Goal: Information Seeking & Learning: Learn about a topic

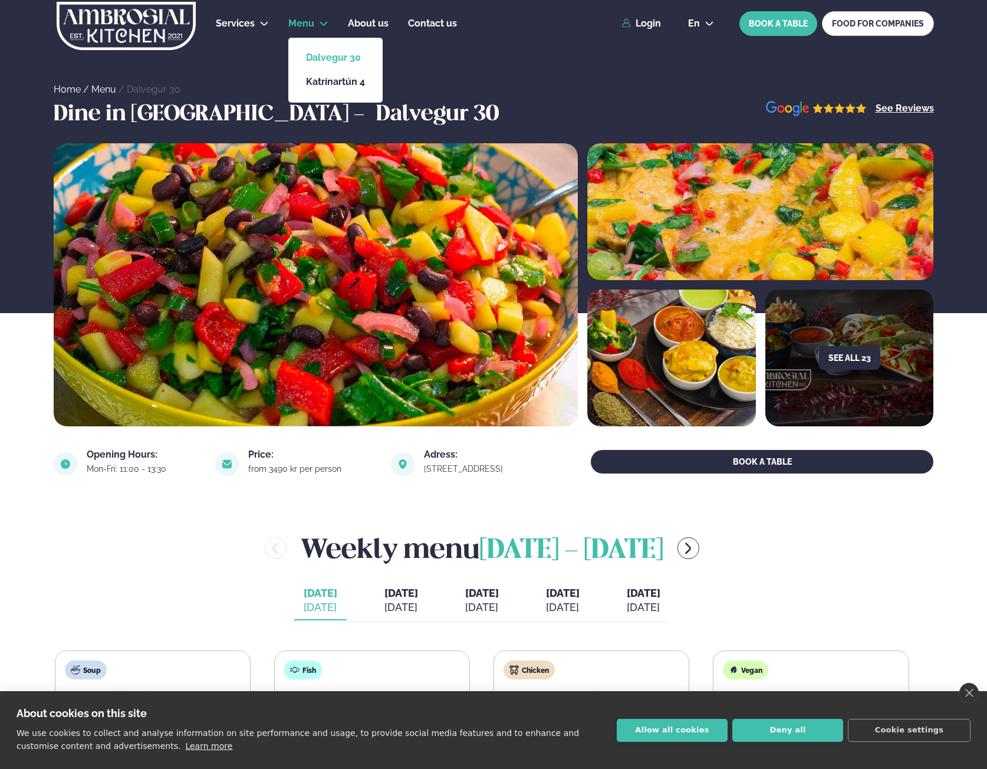
click at [301, 26] on span "Menu" at bounding box center [301, 23] width 26 height 11
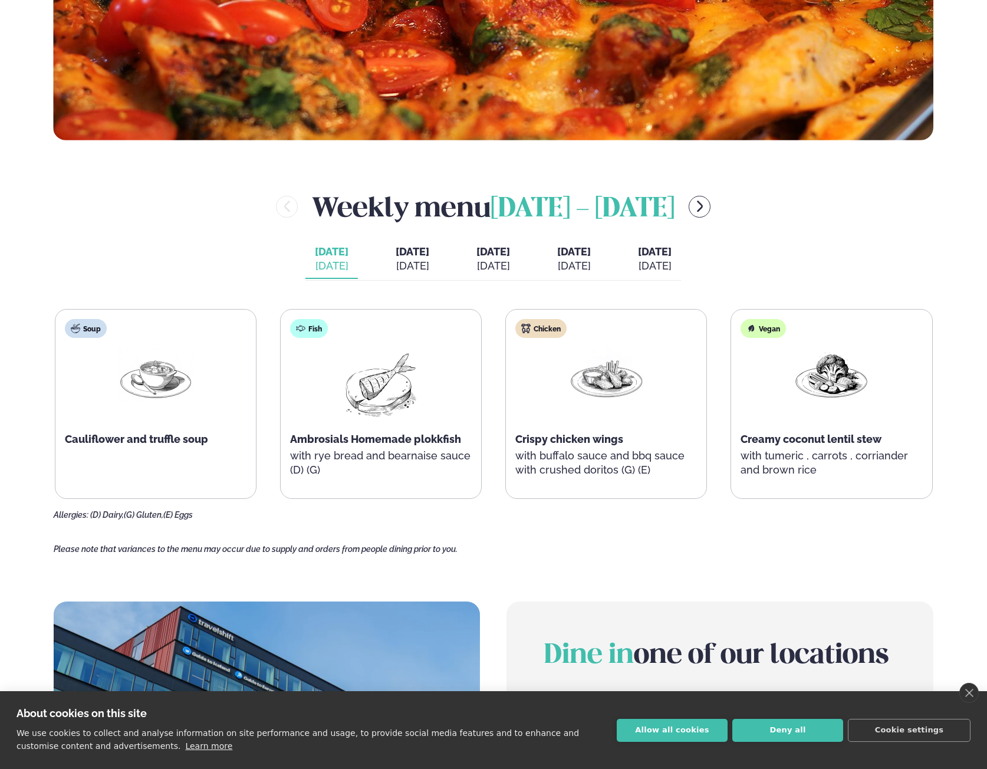
scroll to position [531, 0]
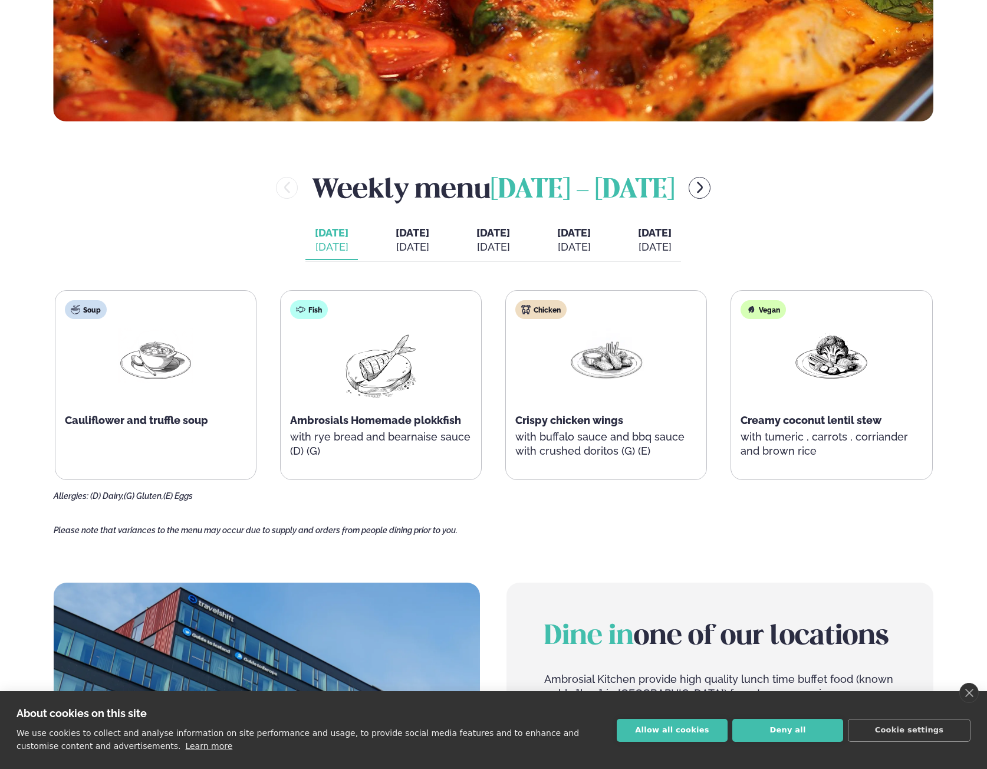
click at [396, 235] on span "[DATE]" at bounding box center [413, 232] width 34 height 12
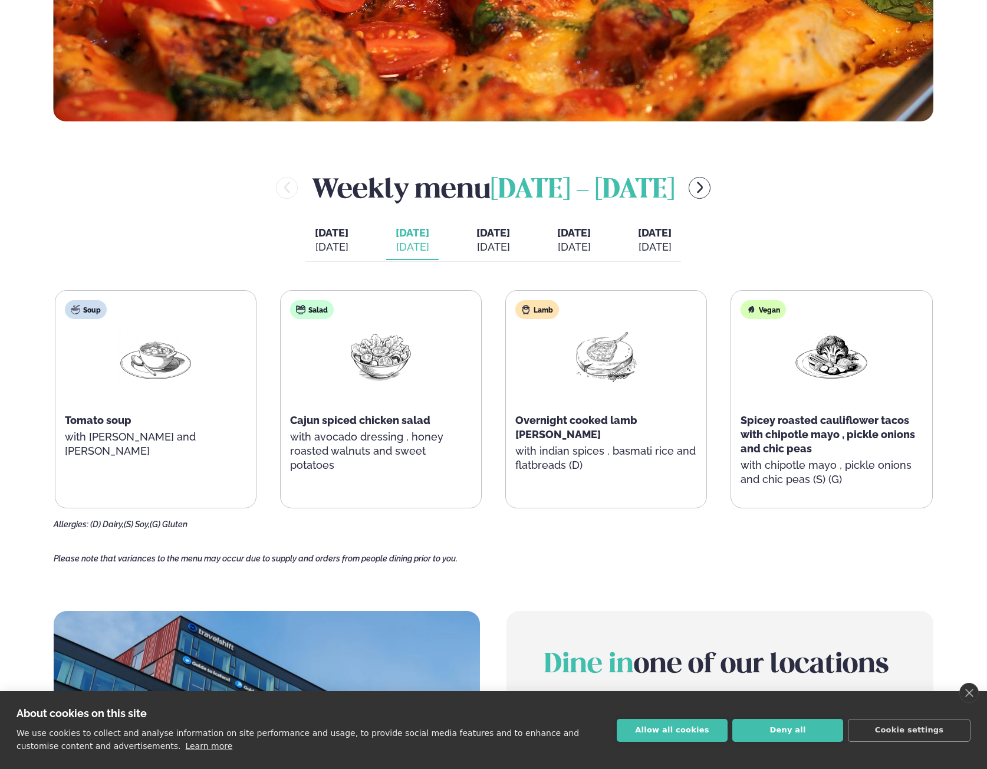
click at [317, 245] on div "[DATE]" at bounding box center [332, 247] width 34 height 14
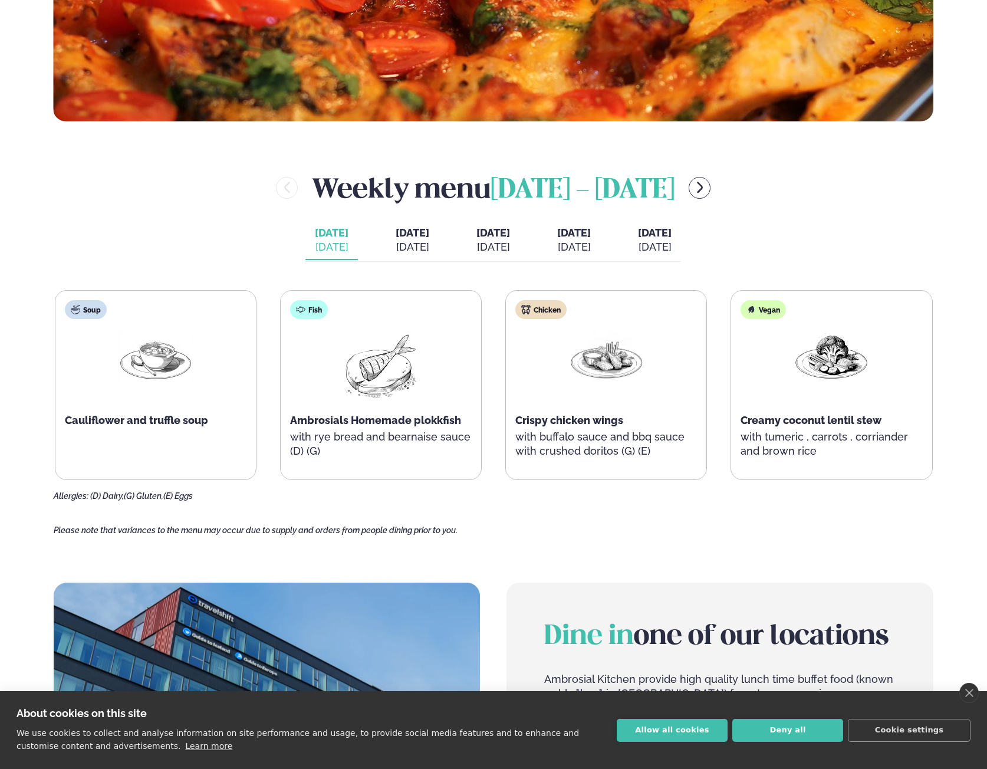
click at [405, 245] on div "[DATE]" at bounding box center [413, 247] width 34 height 14
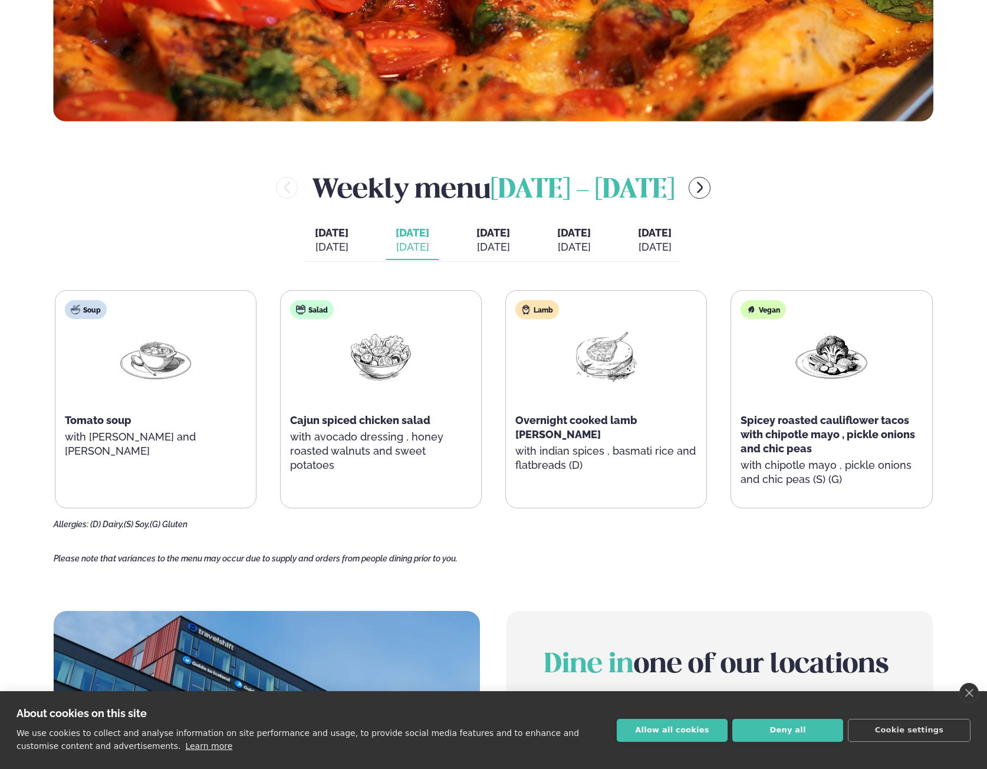
click at [324, 235] on button "[DATE] [PERSON_NAME]. [DATE]" at bounding box center [331, 240] width 52 height 39
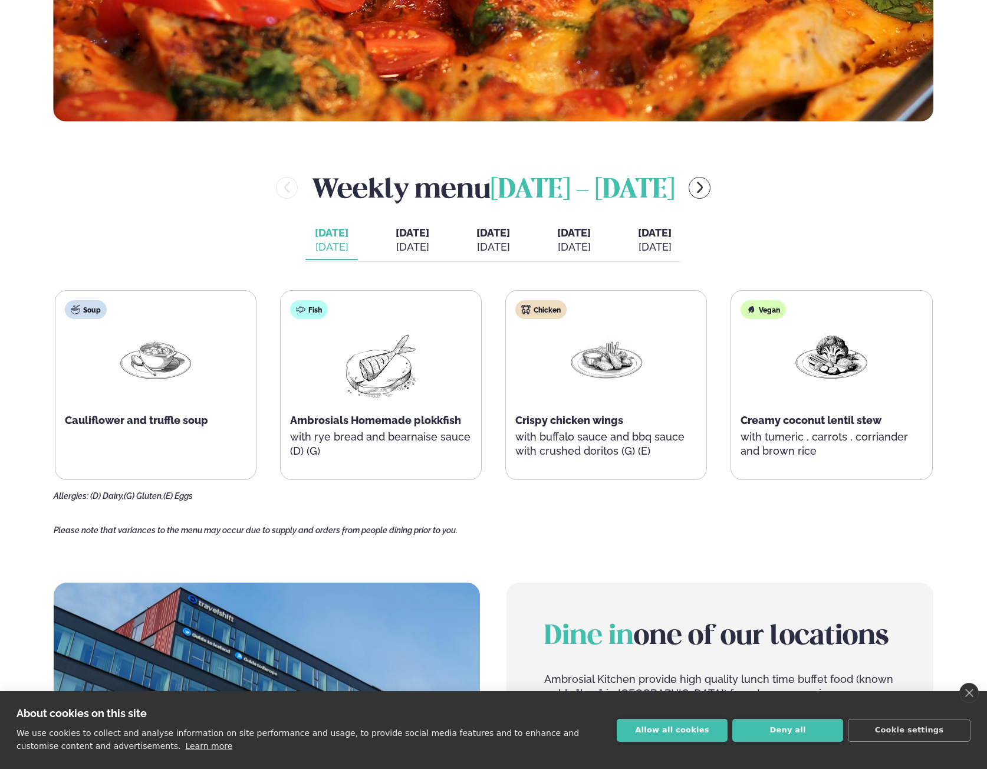
click at [396, 231] on span "[DATE]" at bounding box center [413, 232] width 34 height 12
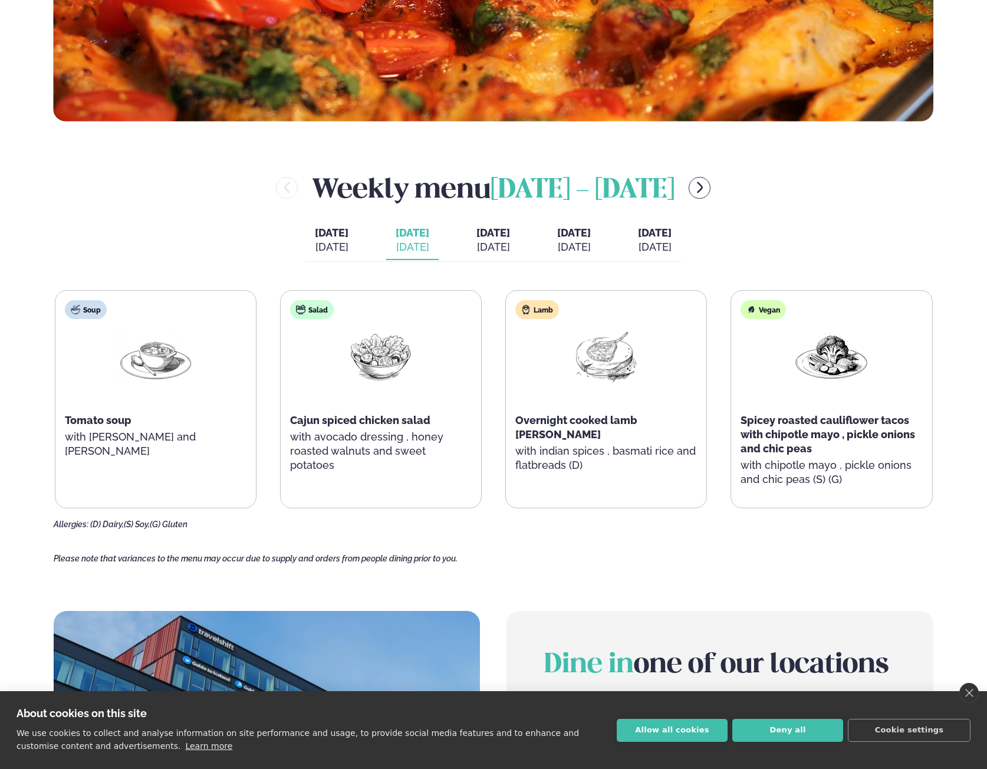
click at [476, 240] on div "[DATE]" at bounding box center [493, 247] width 34 height 14
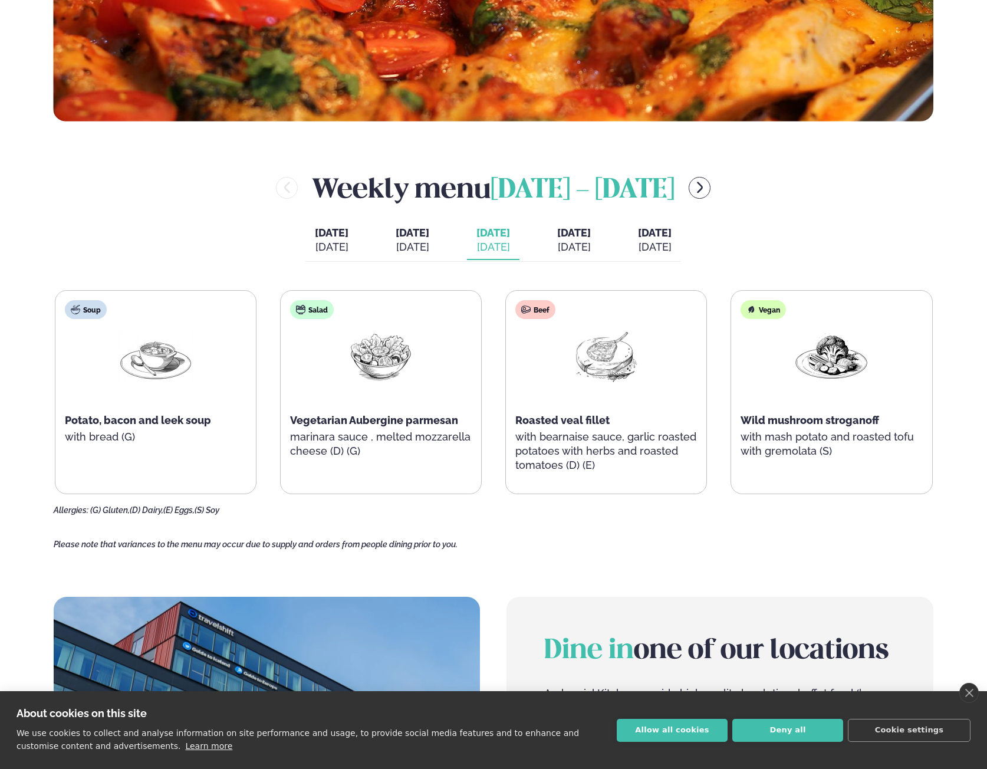
click at [590, 226] on span "[DATE]" at bounding box center [574, 232] width 34 height 12
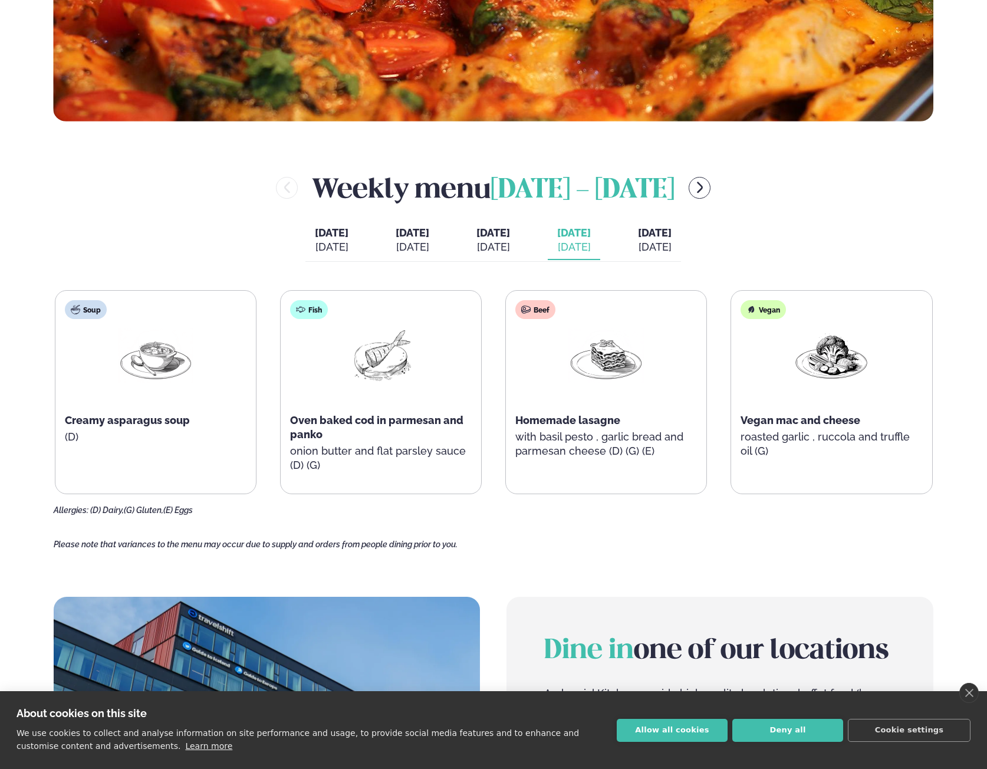
click at [672, 246] on div "[DATE]" at bounding box center [655, 247] width 34 height 14
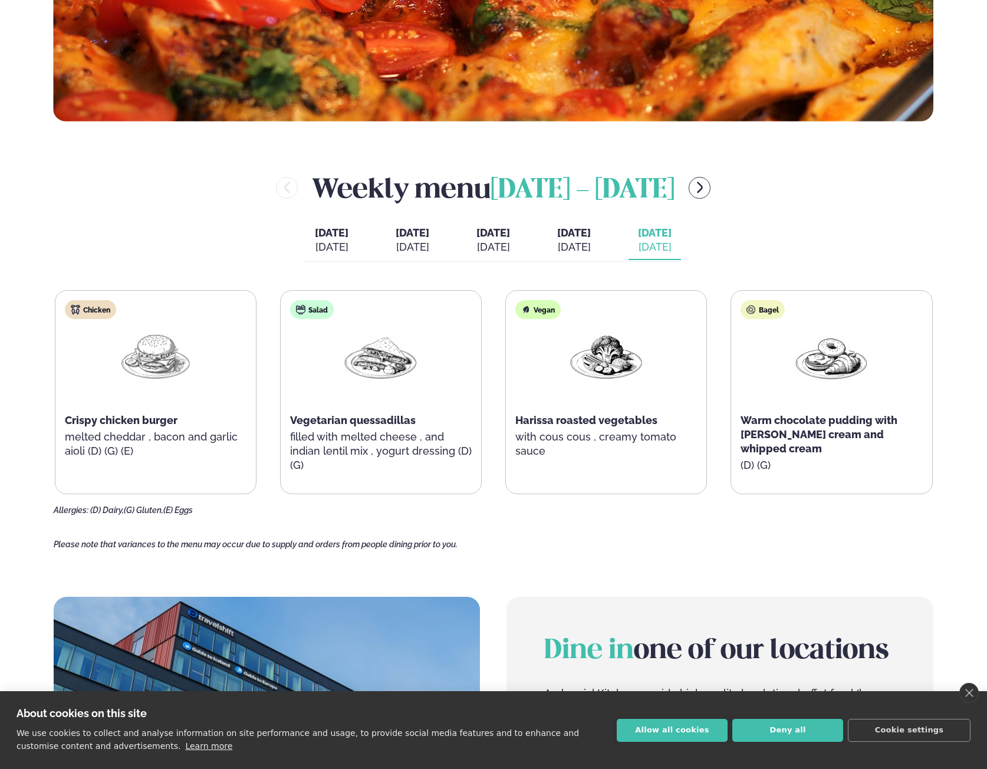
click at [584, 248] on div "[DATE]" at bounding box center [574, 247] width 34 height 14
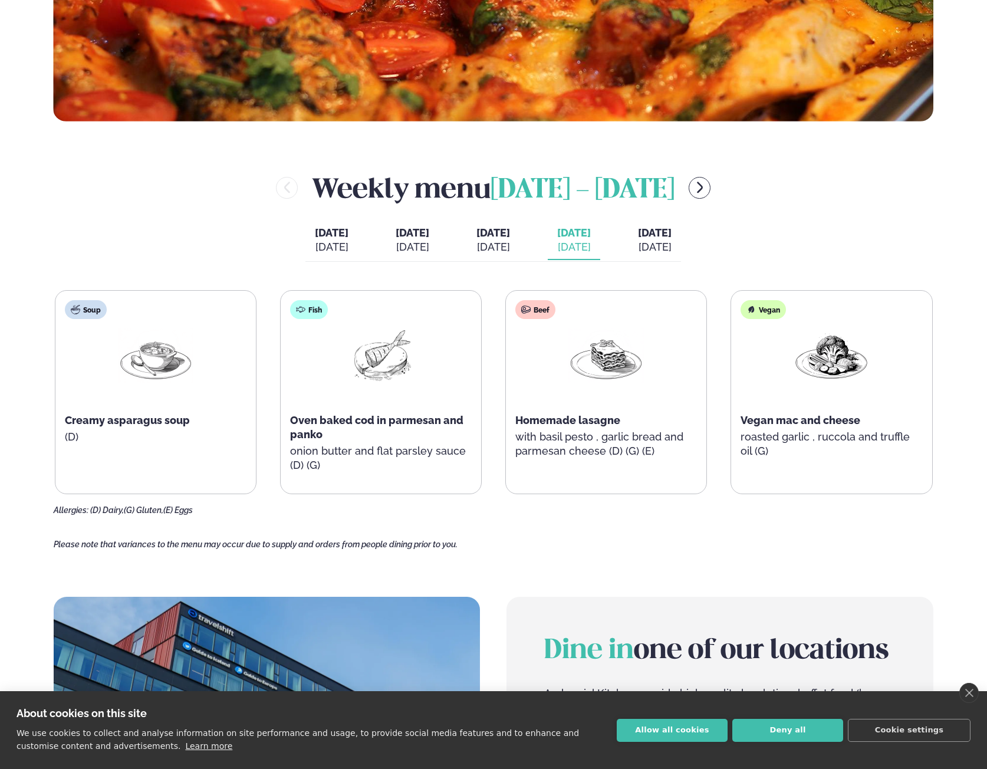
click at [520, 244] on button "[DATE] [DATE]" at bounding box center [493, 240] width 52 height 39
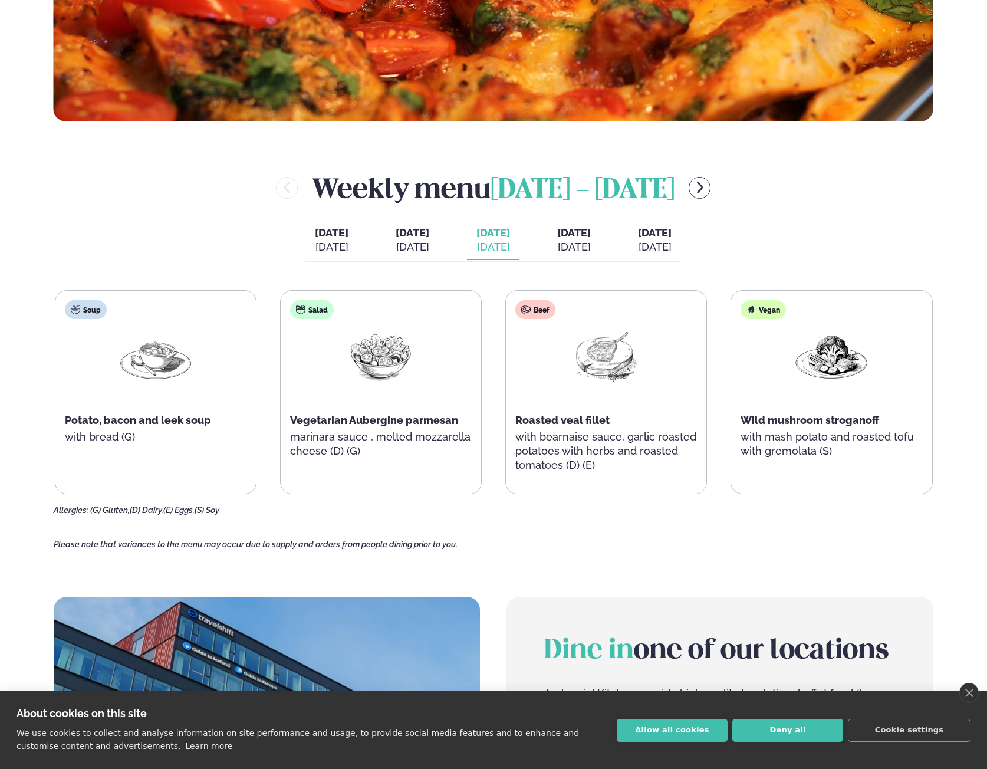
click at [438, 241] on div "[DATE] [PERSON_NAME]. [DATE] [DATE] [DATE] [DATE] [DATE] [DATE] [DATE] [DATE] […" at bounding box center [493, 241] width 376 height 41
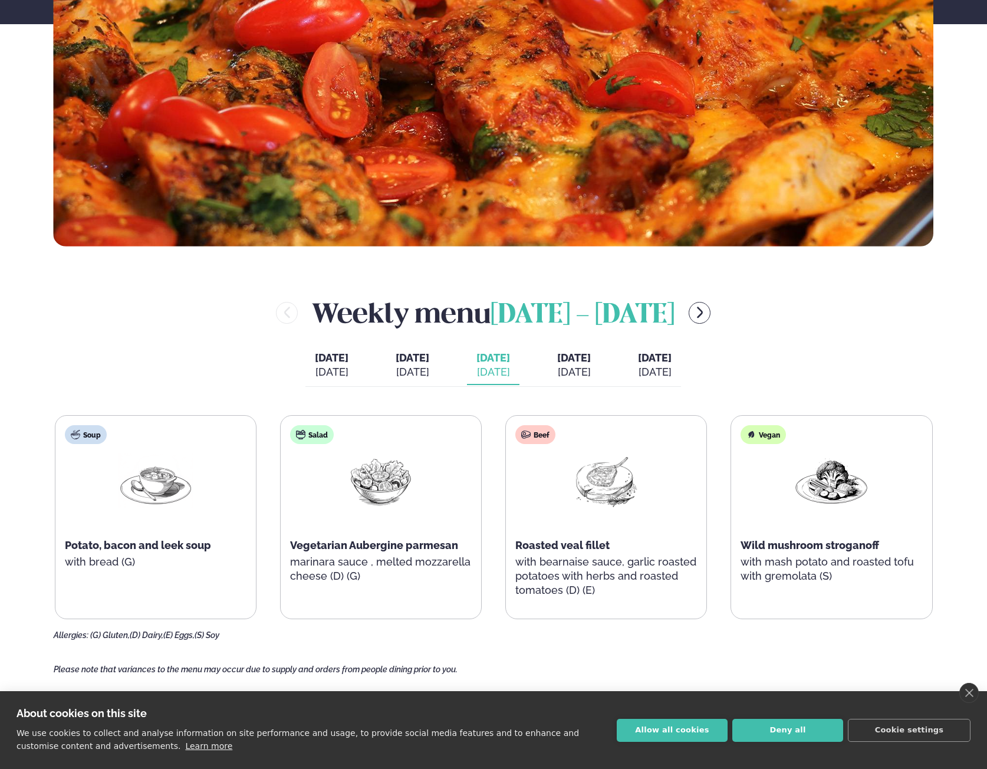
scroll to position [413, 0]
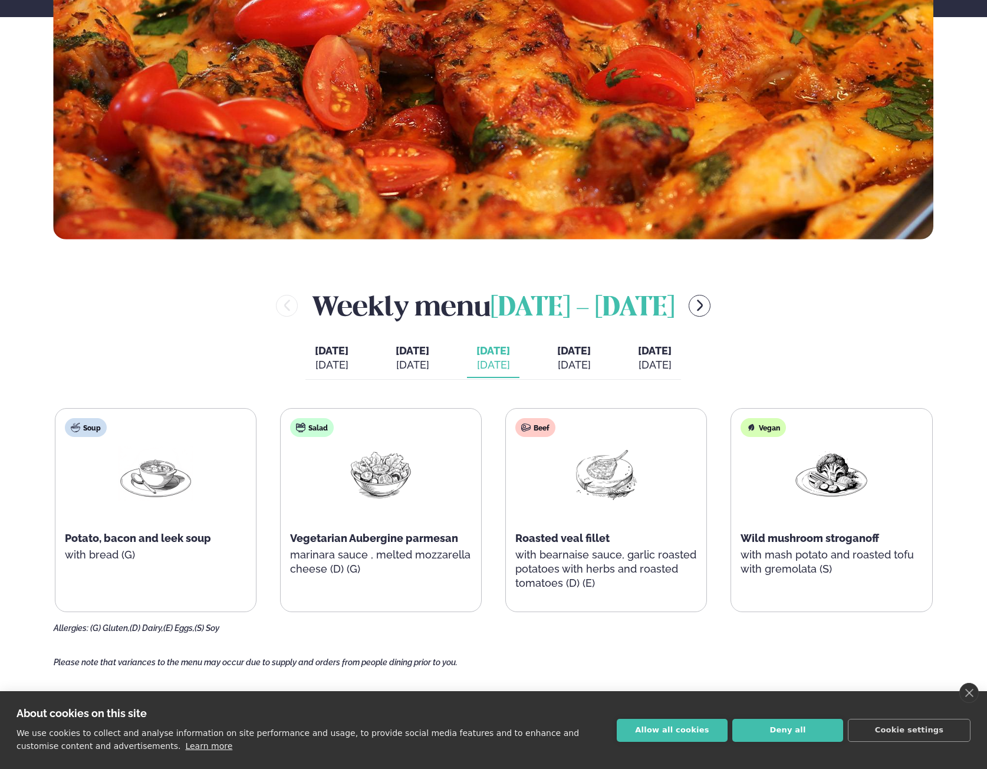
click at [396, 354] on span "[DATE]" at bounding box center [413, 350] width 34 height 12
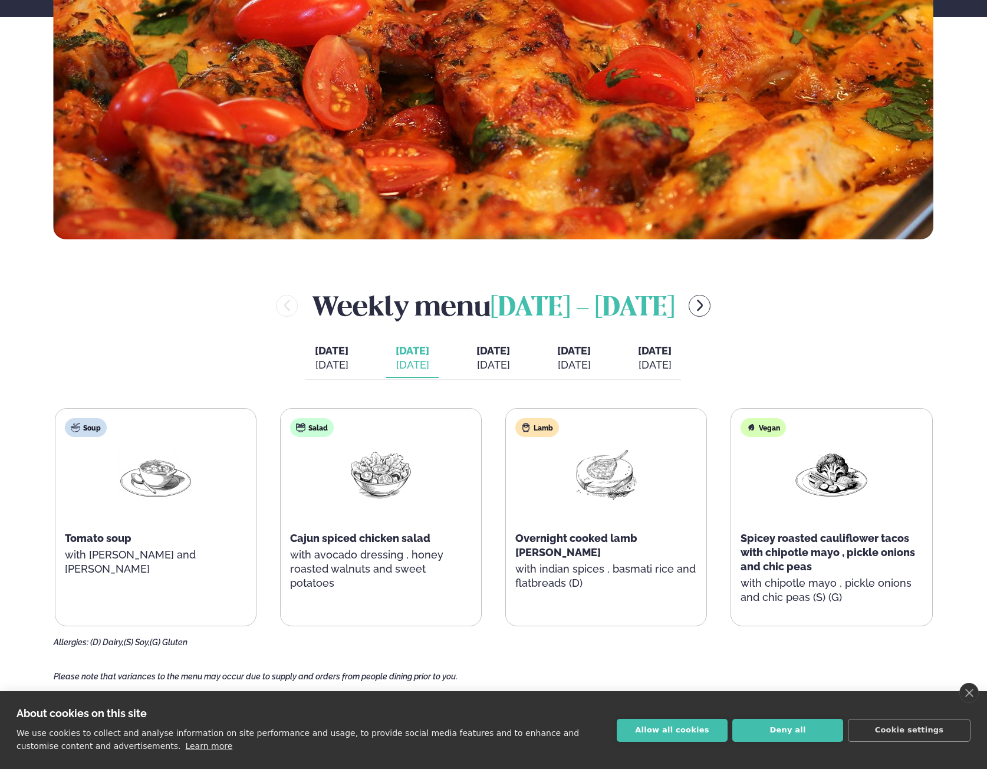
click at [316, 359] on div "[DATE]" at bounding box center [332, 365] width 34 height 14
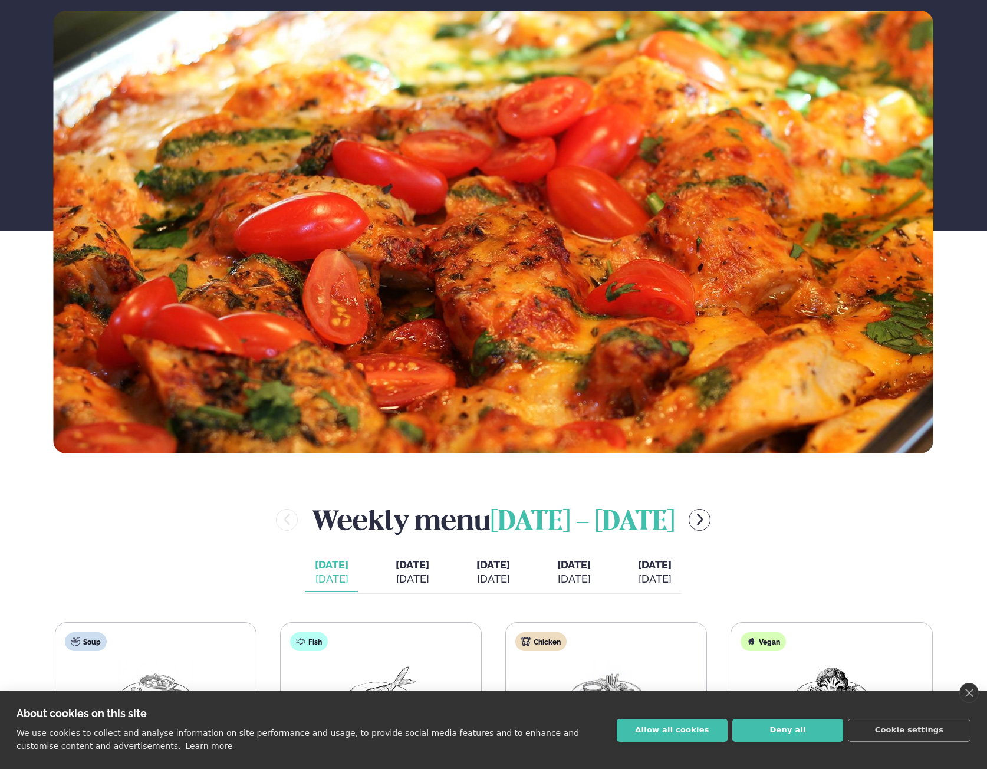
scroll to position [0, 0]
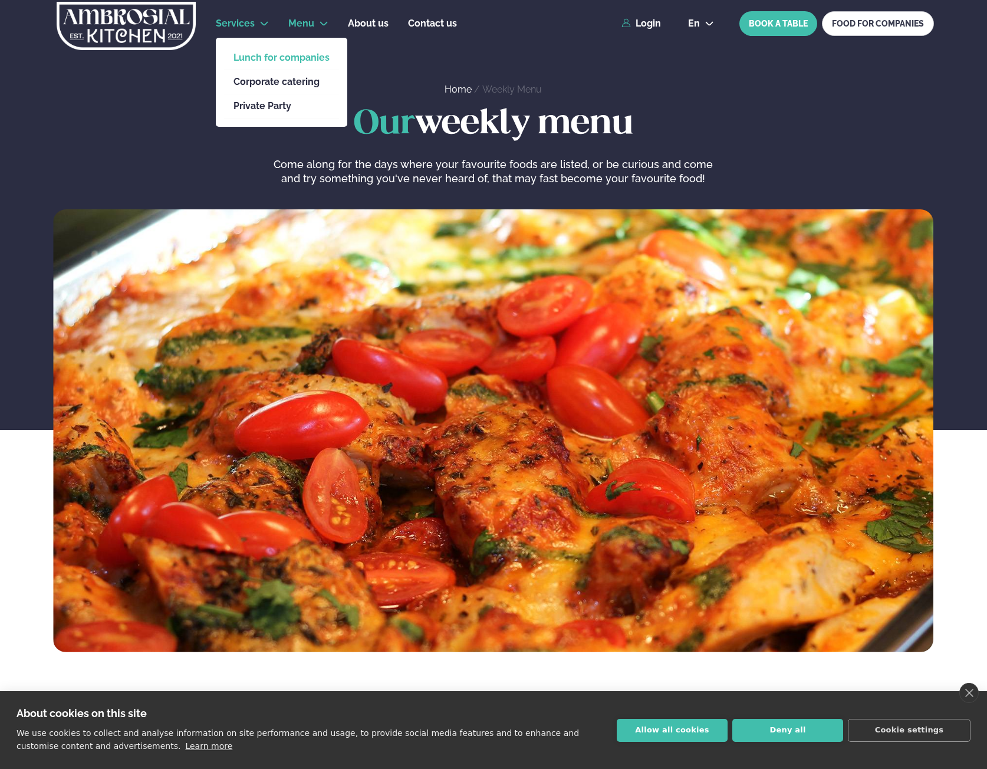
click at [279, 61] on link "Lunch for companies" at bounding box center [282, 57] width 96 height 9
